Goal: Transaction & Acquisition: Purchase product/service

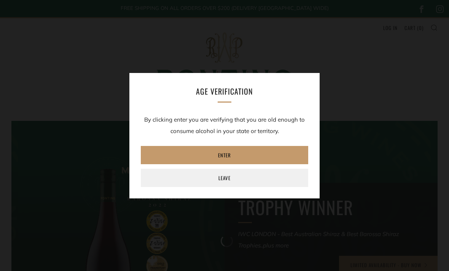
click at [396, 184] on div "Age verification By clicking enter you are verifying that you are old enough to…" at bounding box center [224, 135] width 449 height 135
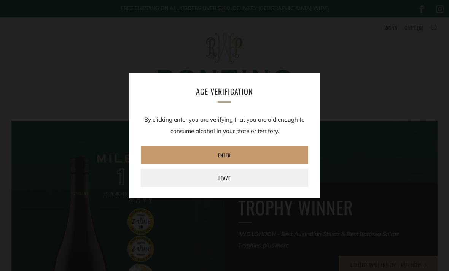
click at [255, 155] on link "Enter" at bounding box center [224, 155] width 167 height 18
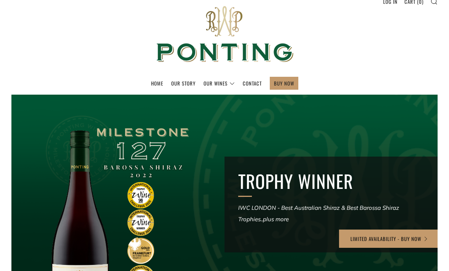
scroll to position [90, 0]
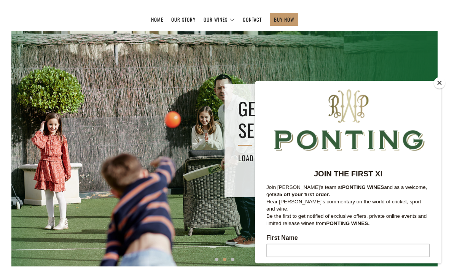
click at [439, 89] on button "Close" at bounding box center [438, 82] width 11 height 11
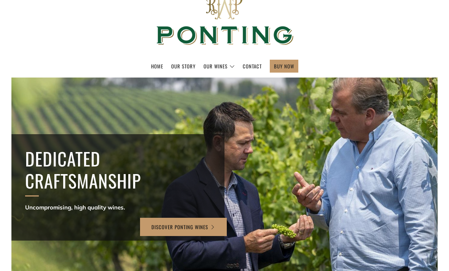
scroll to position [0, 0]
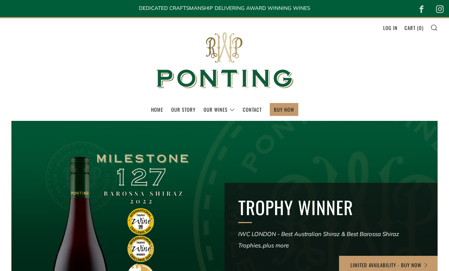
click at [0, 0] on link "The Collection" at bounding box center [0, 0] width 0 height 0
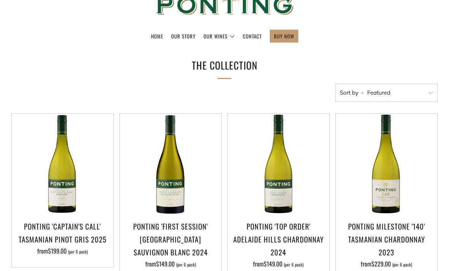
scroll to position [73, 0]
click at [306, 234] on h3 "Ponting 'Top Order' Adelaide Hills Chardonnay 2024" at bounding box center [278, 239] width 94 height 39
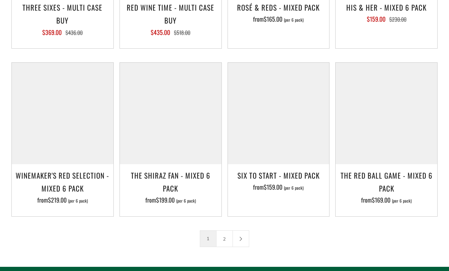
scroll to position [1038, 0]
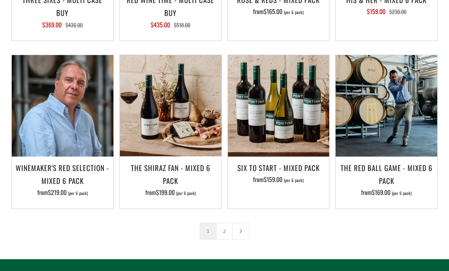
click at [241, 234] on link at bounding box center [241, 231] width 16 height 16
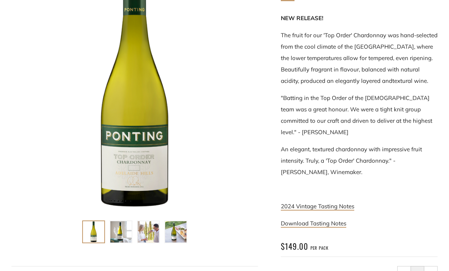
scroll to position [186, 0]
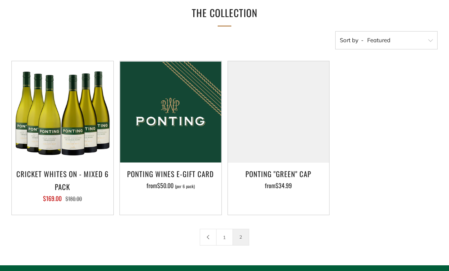
scroll to position [126, 0]
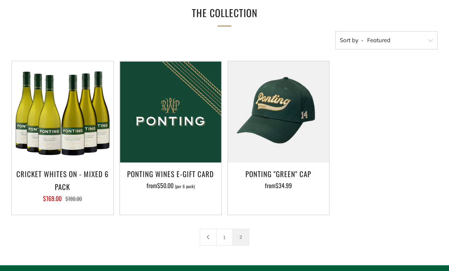
click at [224, 236] on link "1" at bounding box center [224, 237] width 16 height 16
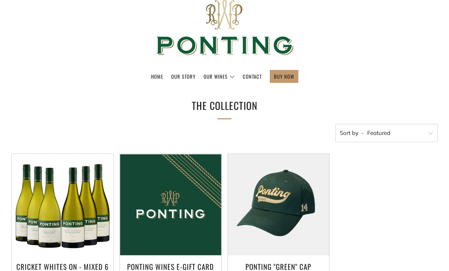
scroll to position [0, 0]
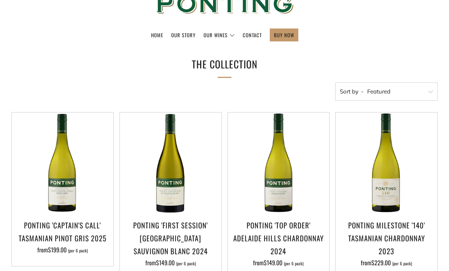
scroll to position [76, 0]
